Goal: Find specific page/section

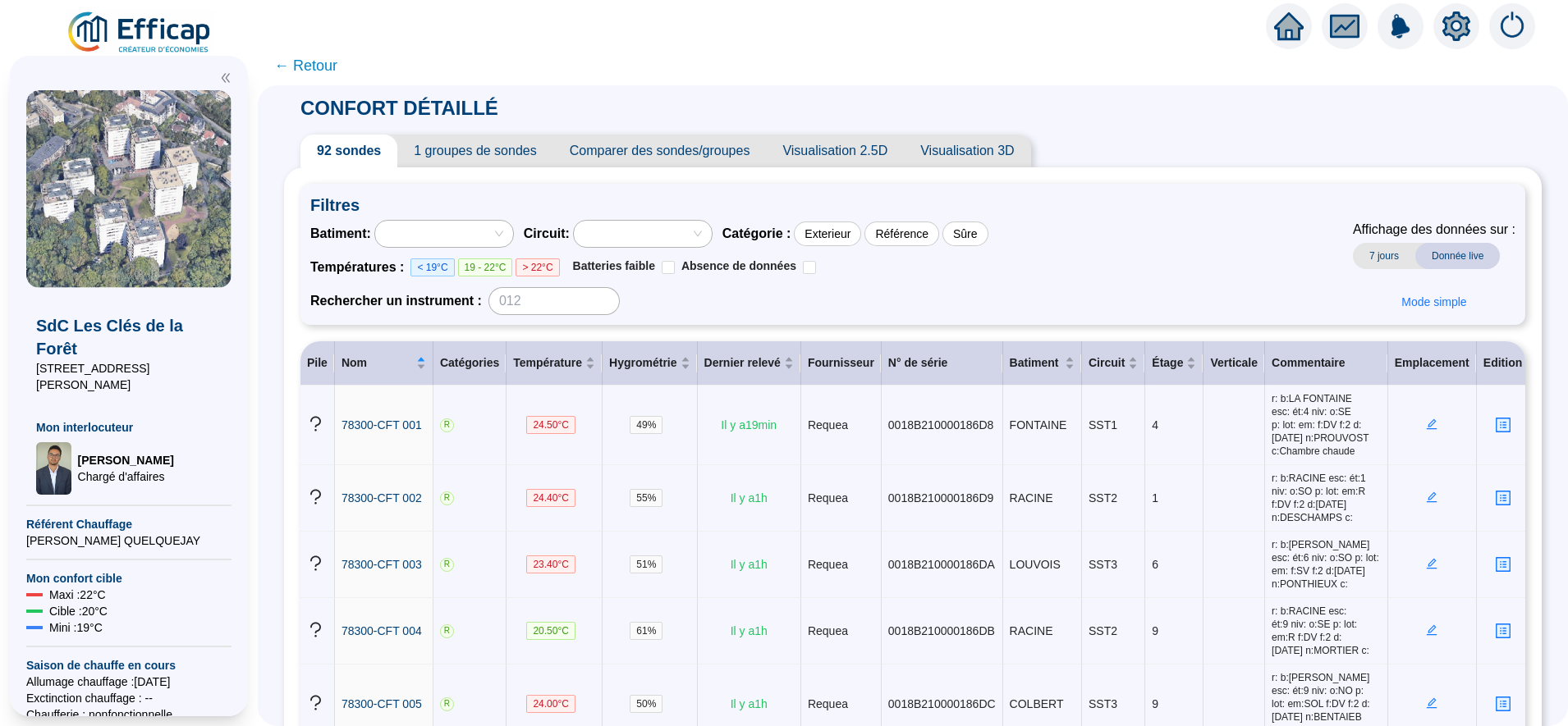
click at [330, 74] on span "← Retour" at bounding box center [306, 65] width 64 height 23
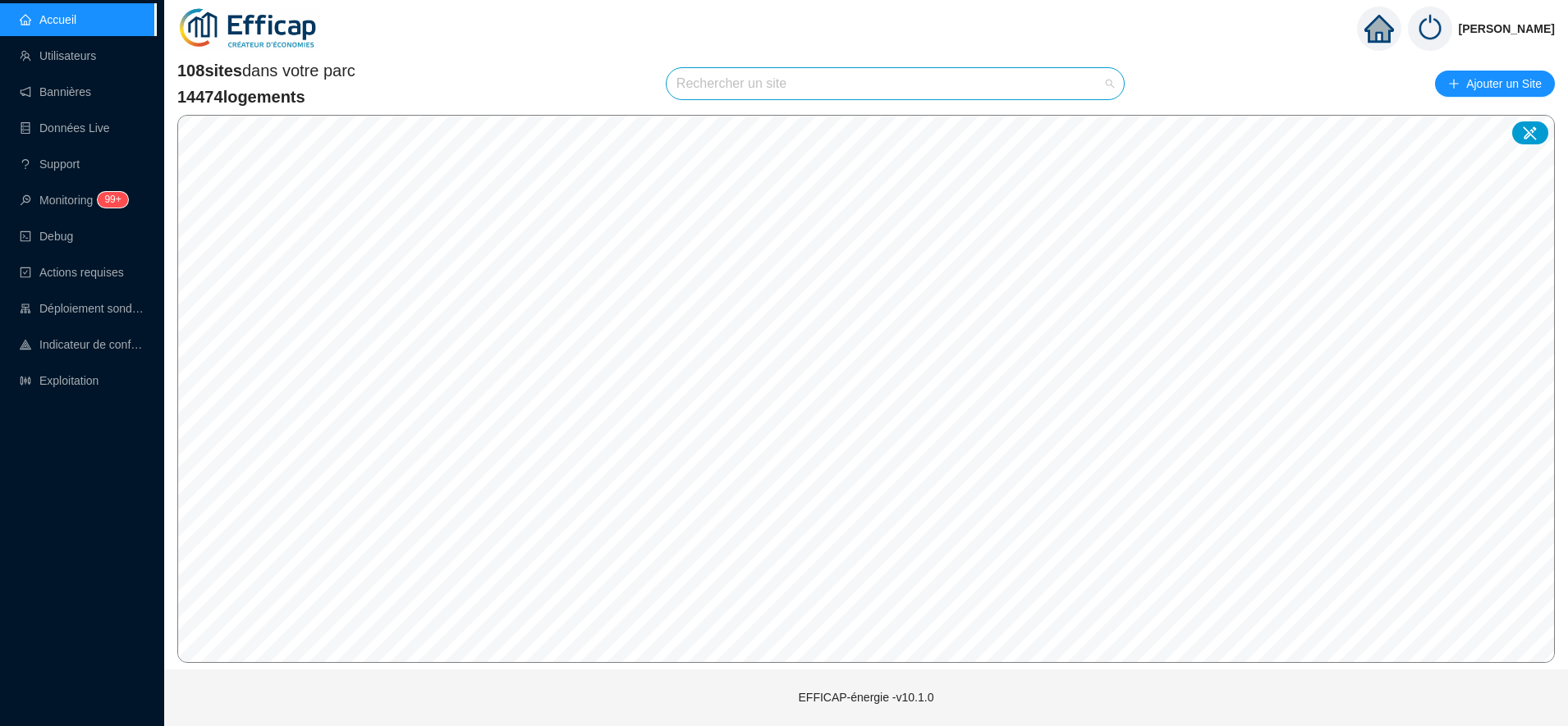
click at [742, 79] on input "search" at bounding box center [888, 83] width 422 height 31
type input "gec"
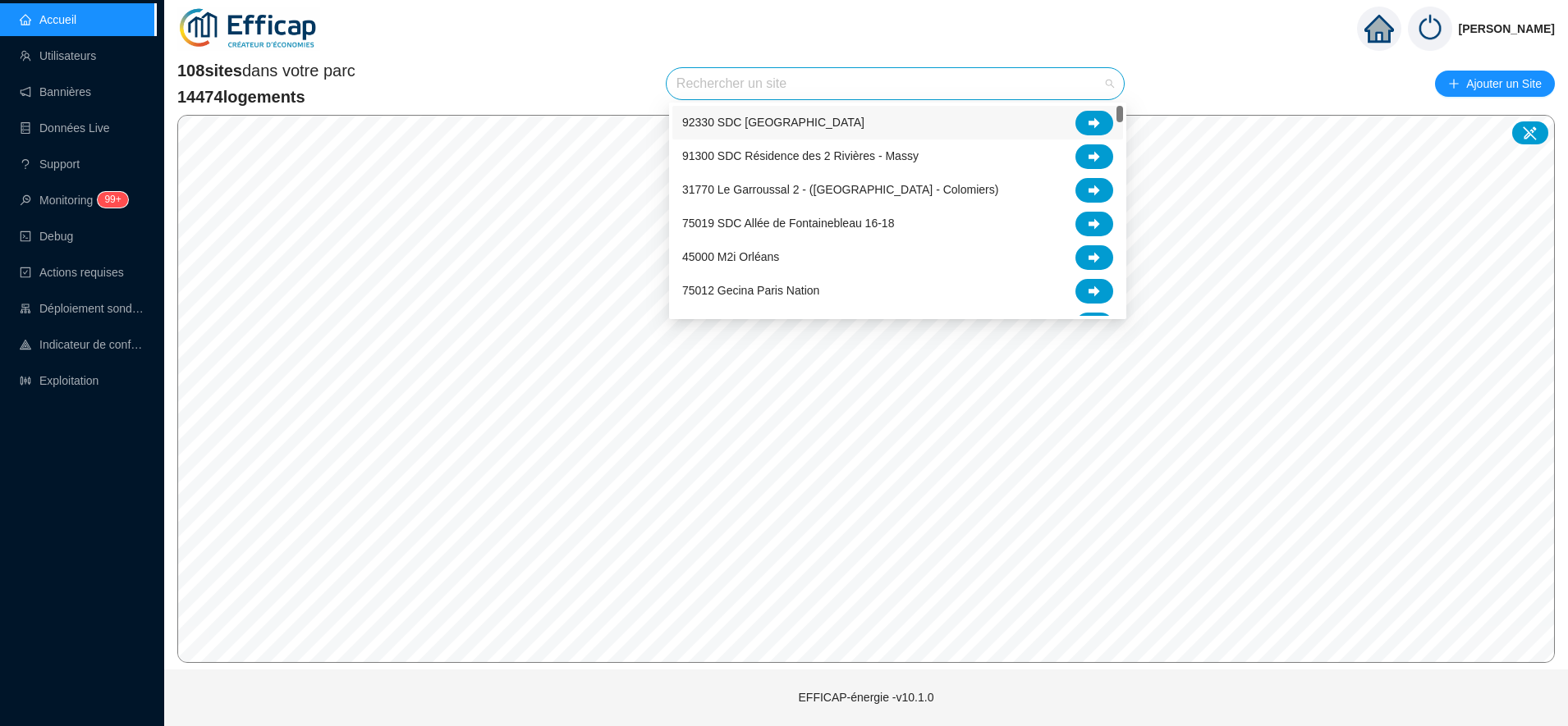
click at [755, 83] on input "search" at bounding box center [888, 83] width 422 height 31
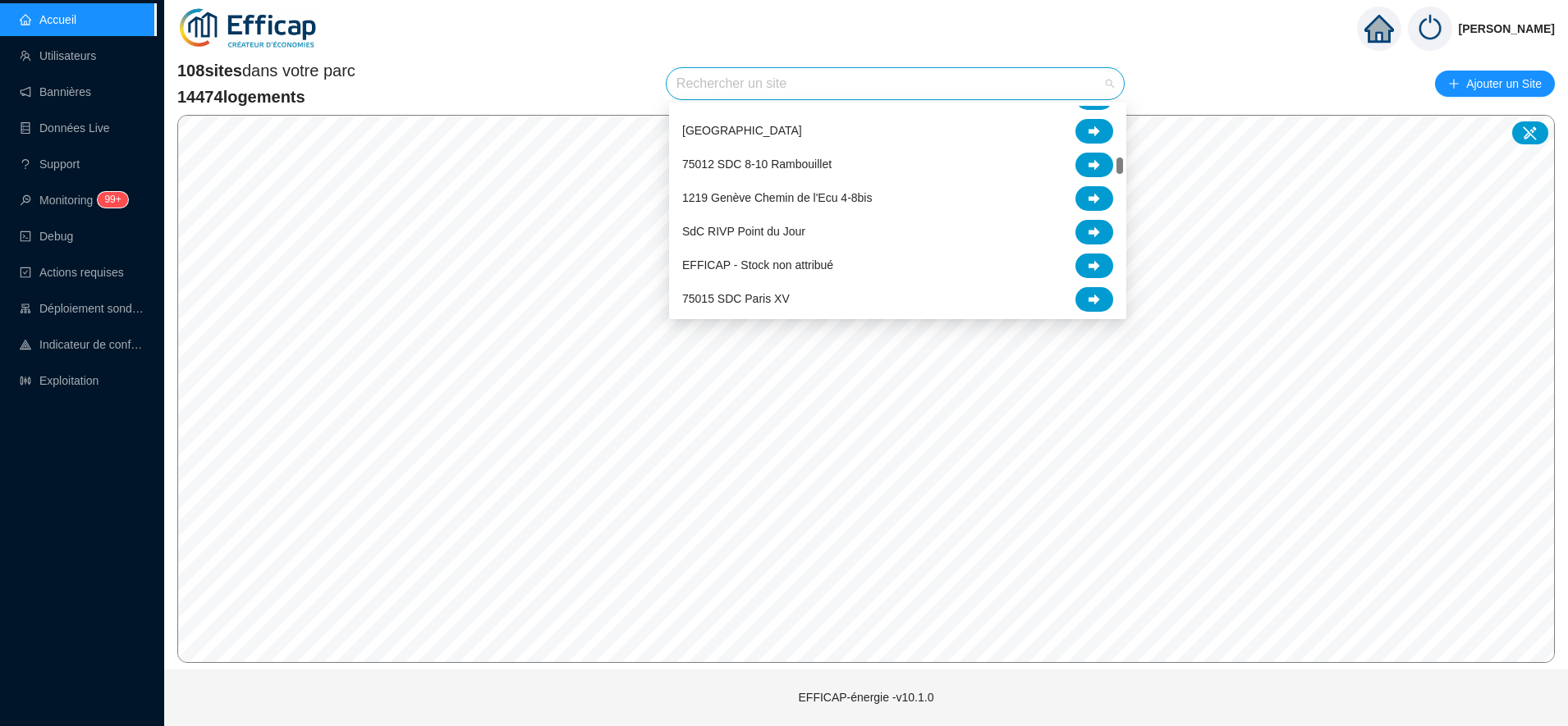
scroll to position [779, 0]
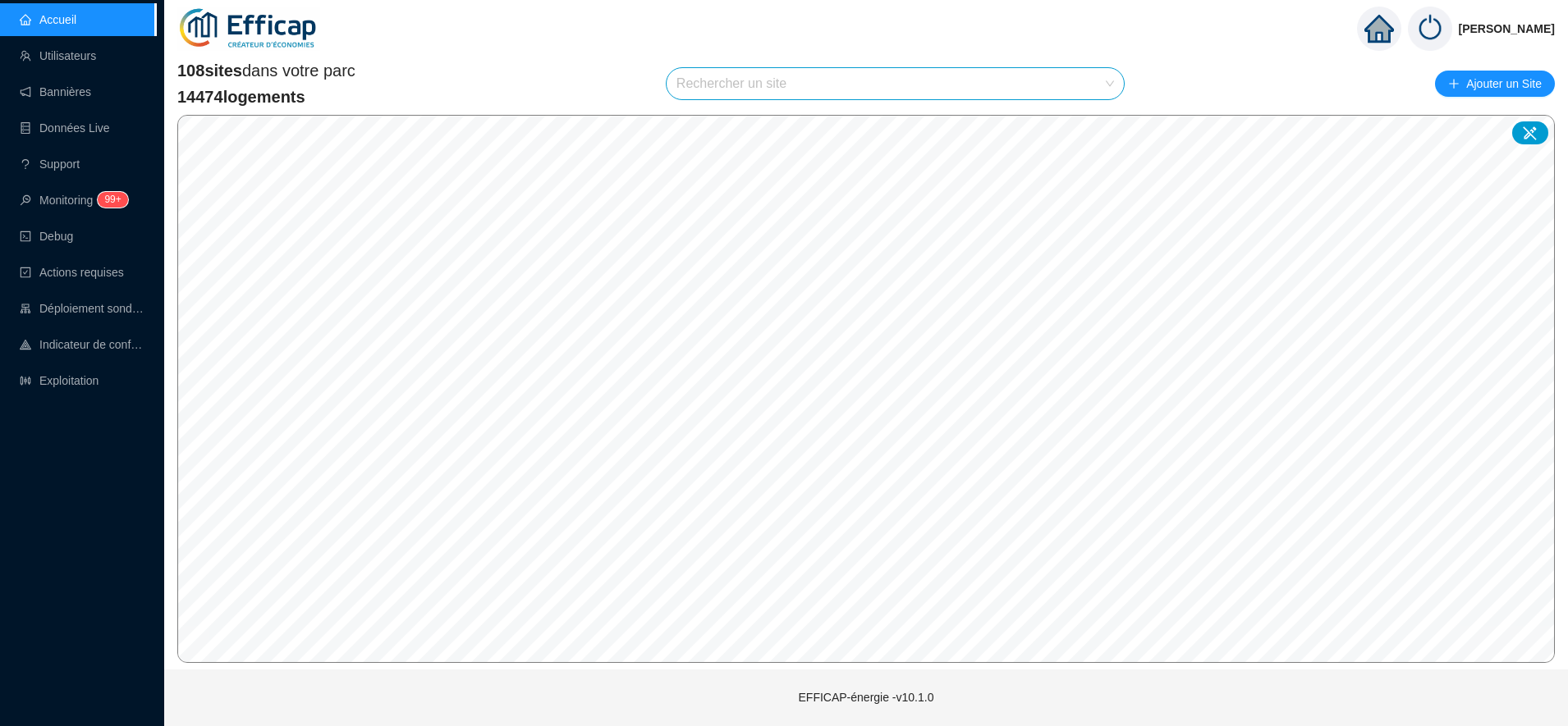
click at [597, 66] on div "108 sites dans votre parc 14474 logements Rechercher un site Ajouter un Site" at bounding box center [866, 84] width 1377 height 49
